Goal: Find specific page/section

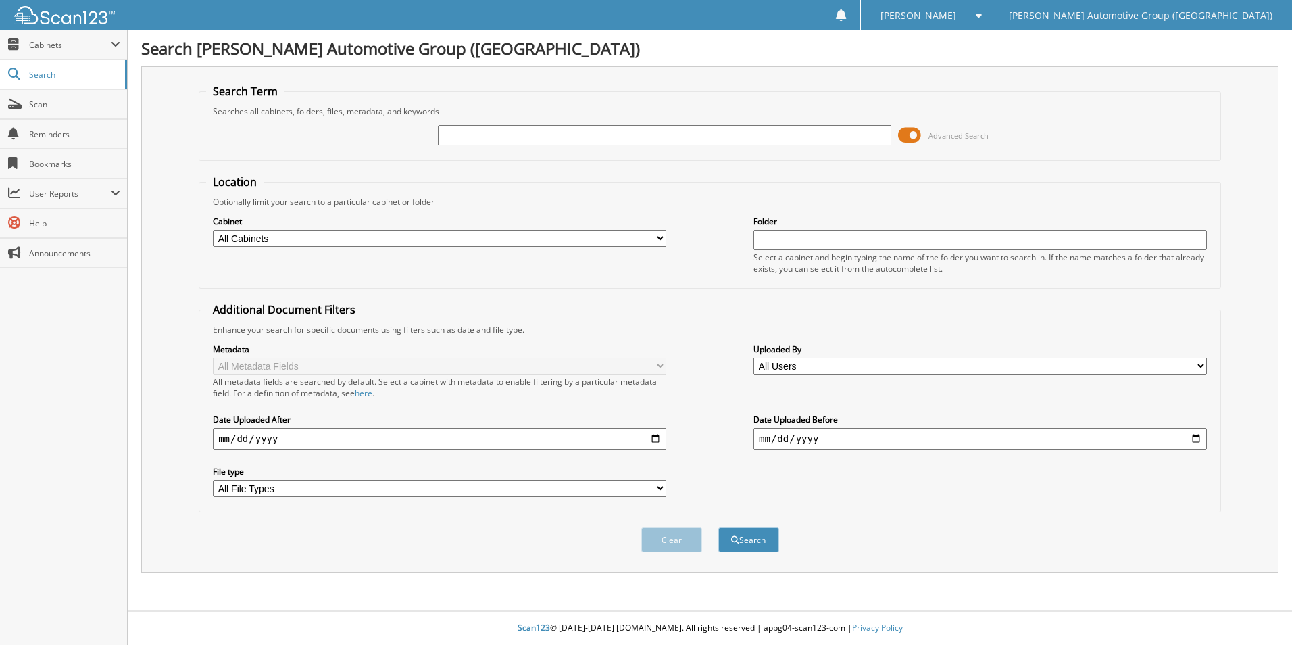
click at [265, 233] on select "All Cabinets ACCOUNTS PAYABLE ACCOUNTS RECEIVABLE CANCELLATIONS CO LCC LCD CAR …" at bounding box center [439, 238] width 453 height 17
select select "44275"
click at [213, 230] on select "All Cabinets ACCOUNTS PAYABLE ACCOUNTS RECEIVABLE CANCELLATIONS CO LCC LCD CAR …" at bounding box center [439, 238] width 453 height 17
click at [484, 126] on input "text" at bounding box center [664, 135] width 453 height 20
type input "FF633852"
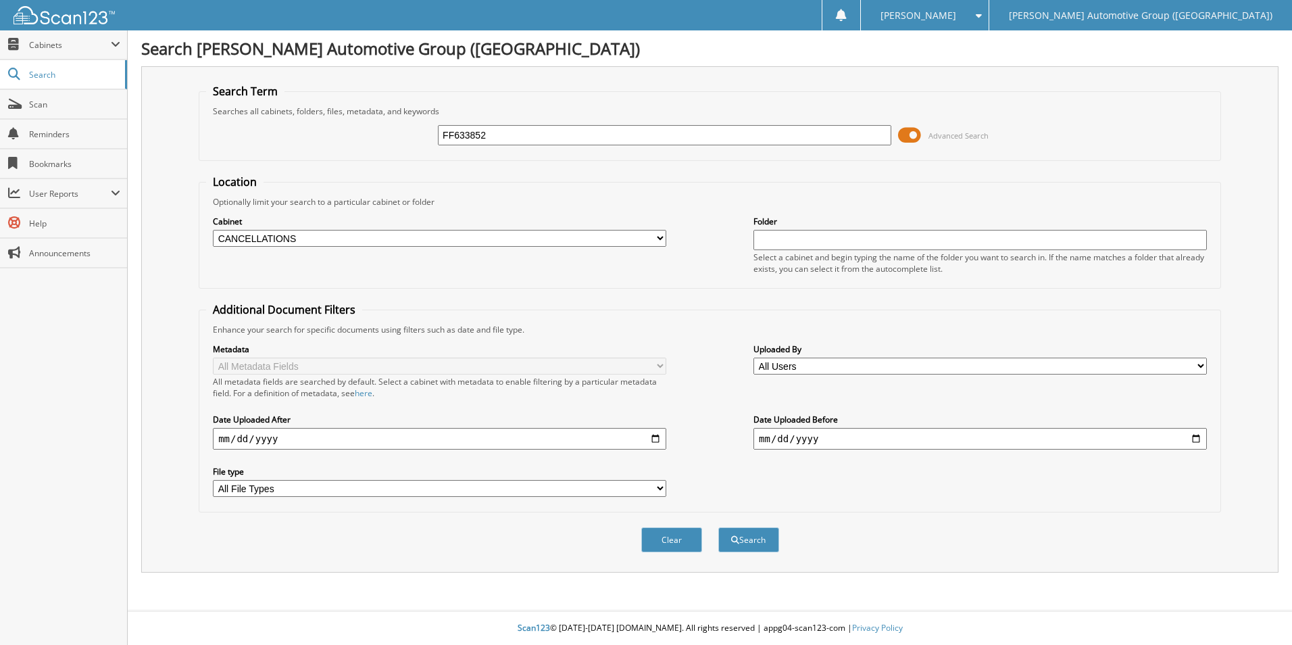
click at [718, 527] on button "Search" at bounding box center [748, 539] width 61 height 25
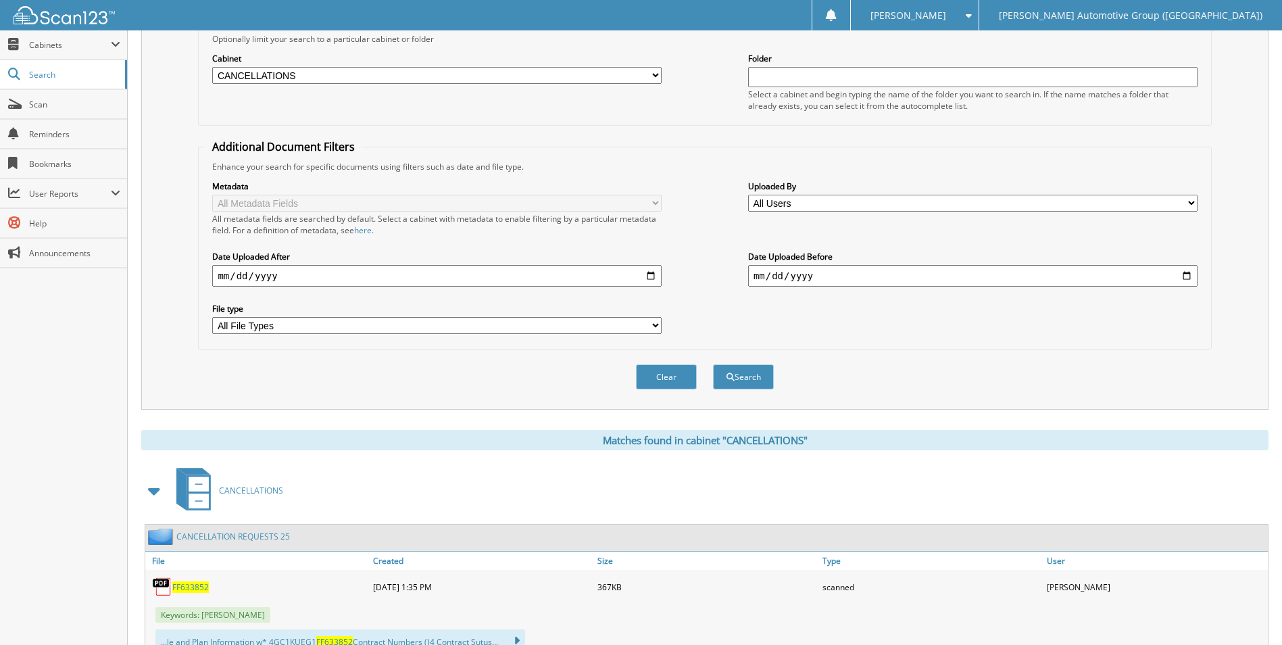
scroll to position [270, 0]
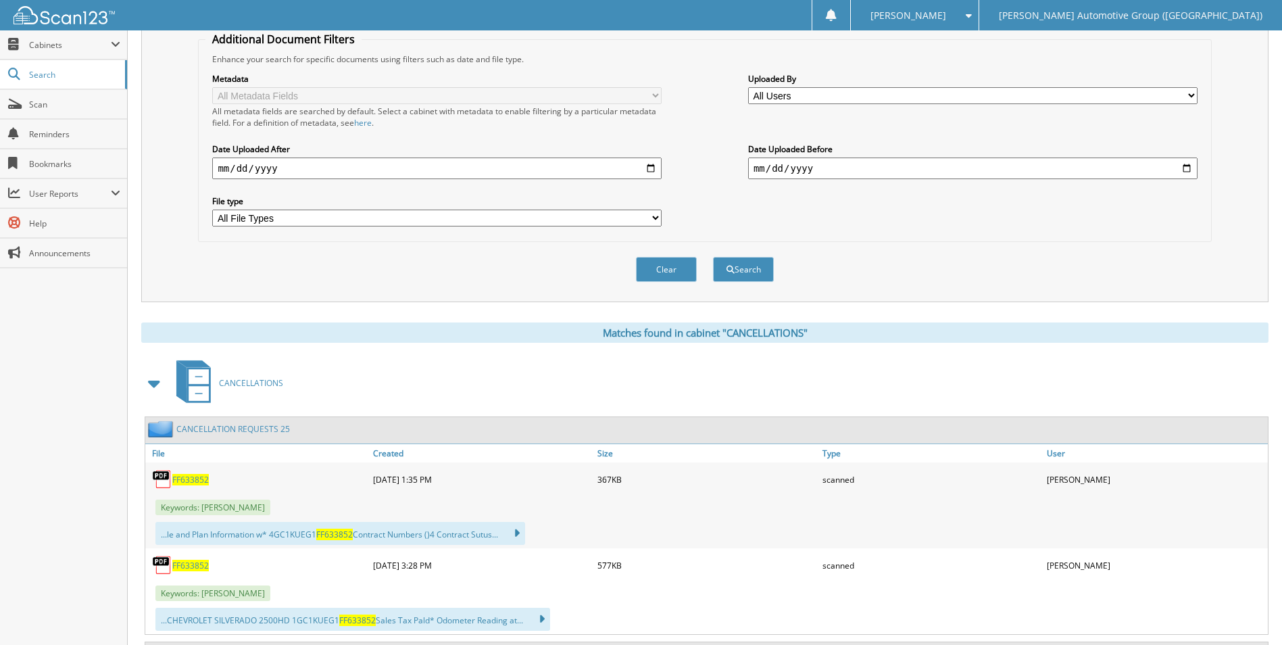
click at [196, 478] on span "FF633852" at bounding box center [190, 479] width 36 height 11
click at [193, 566] on span "FF633852" at bounding box center [190, 564] width 36 height 11
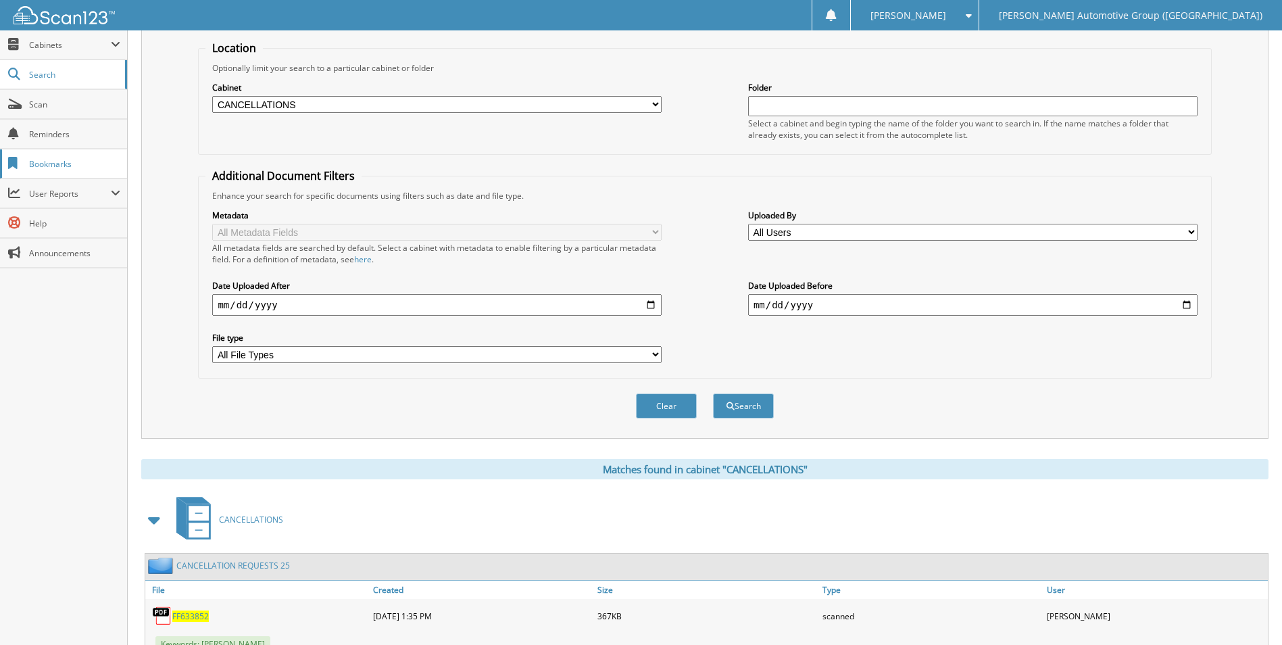
scroll to position [0, 0]
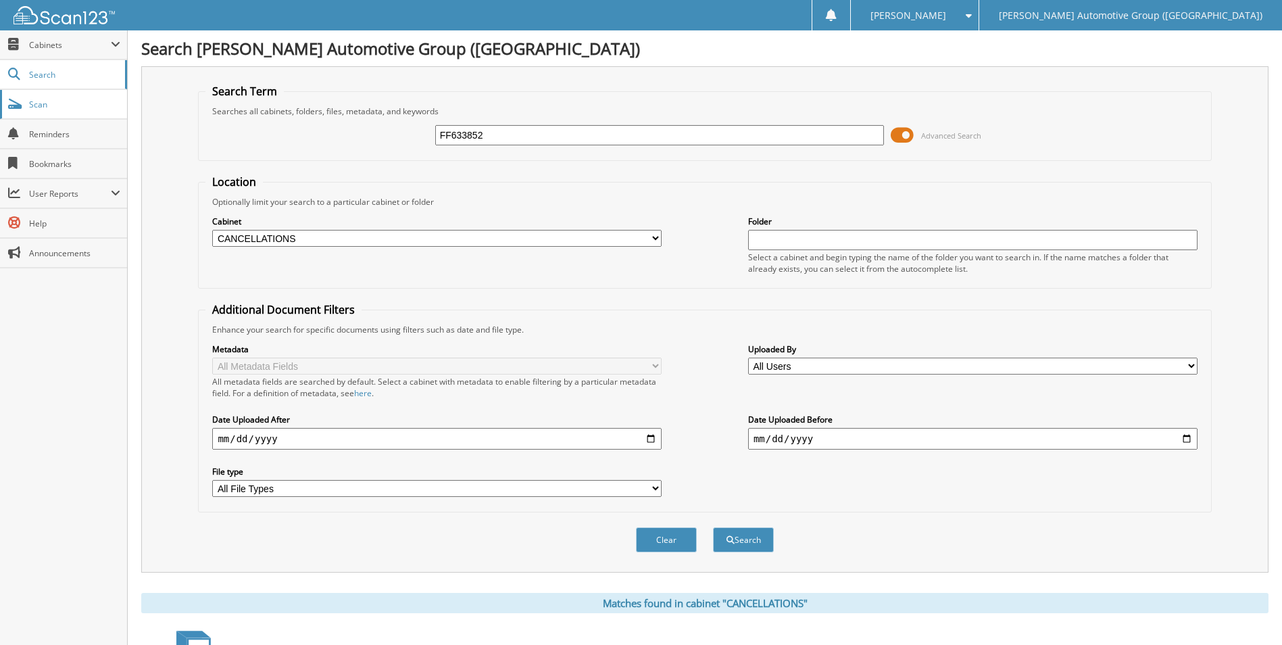
click at [64, 93] on link "Scan" at bounding box center [63, 104] width 127 height 29
